Goal: Transaction & Acquisition: Download file/media

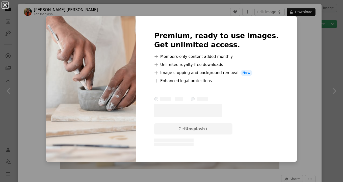
scroll to position [464, 0]
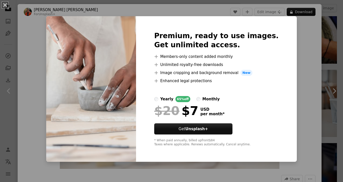
click at [296, 88] on div "An X shape Premium, ready to use images. Get unlimited access. A plus sign Memb…" at bounding box center [171, 91] width 343 height 182
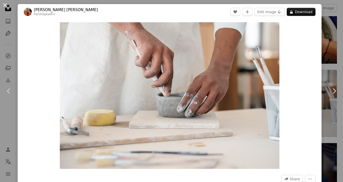
click at [6, 4] on button "An X shape" at bounding box center [5, 5] width 6 height 6
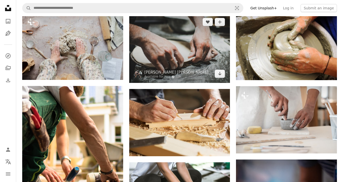
scroll to position [449, 0]
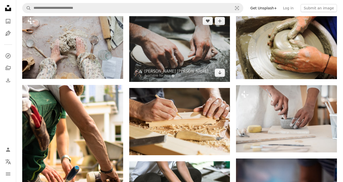
click at [185, 44] on img at bounding box center [179, 47] width 101 height 70
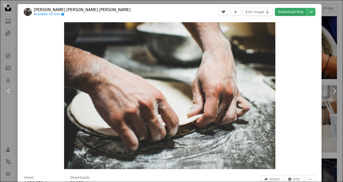
click at [296, 12] on link "Download free" at bounding box center [291, 12] width 32 height 8
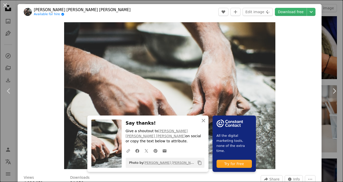
click at [200, 162] on icon "Copy content" at bounding box center [199, 162] width 5 height 5
click at [204, 122] on icon "button" at bounding box center [203, 121] width 4 height 4
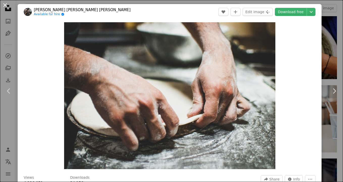
click at [5, 5] on button "An X shape" at bounding box center [5, 5] width 6 height 6
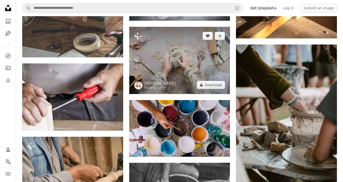
scroll to position [2427, 0]
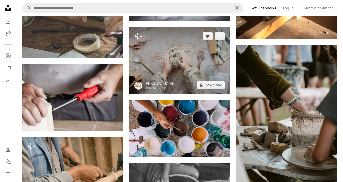
click at [181, 68] on img at bounding box center [179, 60] width 101 height 67
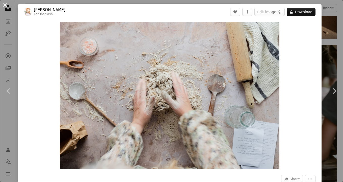
click at [5, 4] on button "An X shape" at bounding box center [5, 5] width 6 height 6
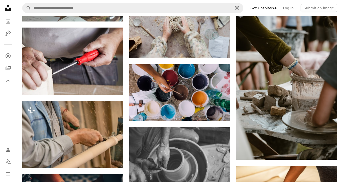
scroll to position [2462, 0]
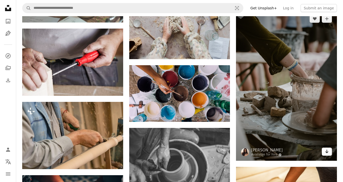
click at [327, 153] on icon "Download" at bounding box center [326, 151] width 3 height 4
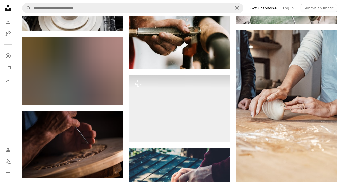
scroll to position [3332, 0]
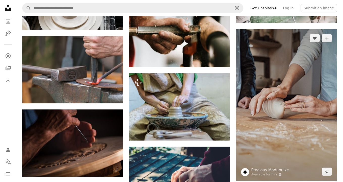
click at [296, 85] on img at bounding box center [286, 104] width 101 height 151
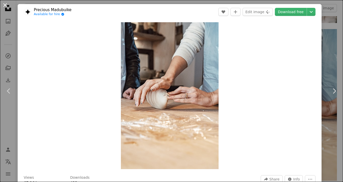
click at [4, 3] on button "An X shape" at bounding box center [5, 5] width 6 height 6
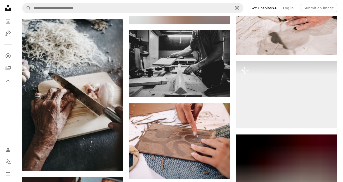
scroll to position [5566, 0]
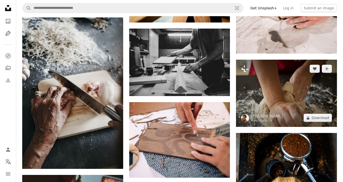
click at [289, 100] on img at bounding box center [286, 93] width 101 height 67
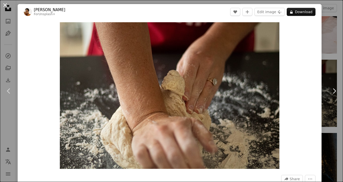
click at [5, 4] on button "An X shape" at bounding box center [5, 5] width 6 height 6
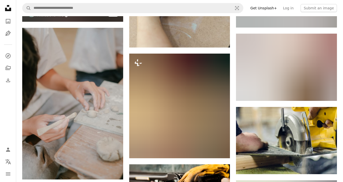
scroll to position [6524, 0]
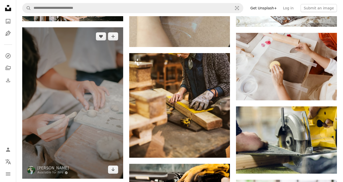
click at [77, 98] on img at bounding box center [72, 102] width 101 height 151
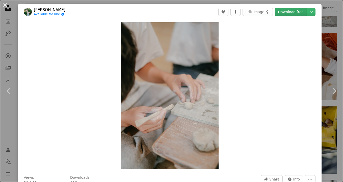
click at [294, 12] on link "Download free" at bounding box center [291, 12] width 32 height 8
